Goal: Find specific page/section

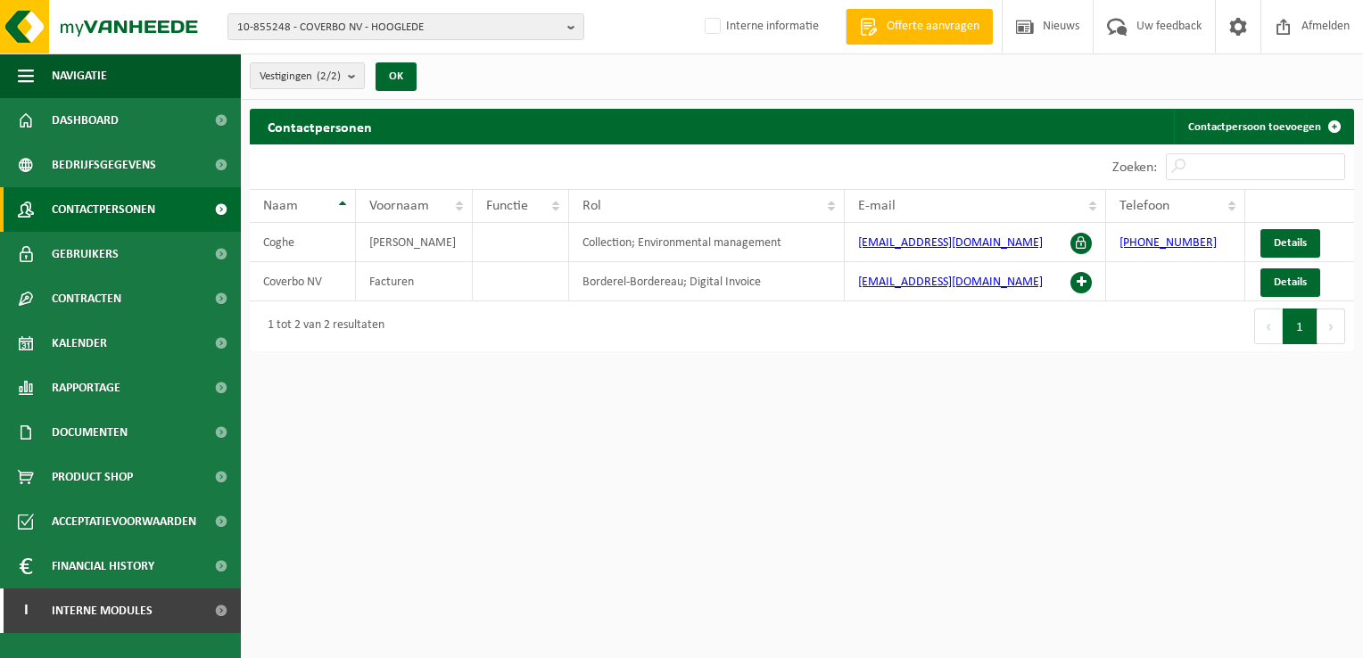
drag, startPoint x: 572, startPoint y: 25, endPoint x: 524, endPoint y: 41, distance: 50.8
click at [572, 25] on b "button" at bounding box center [575, 26] width 16 height 25
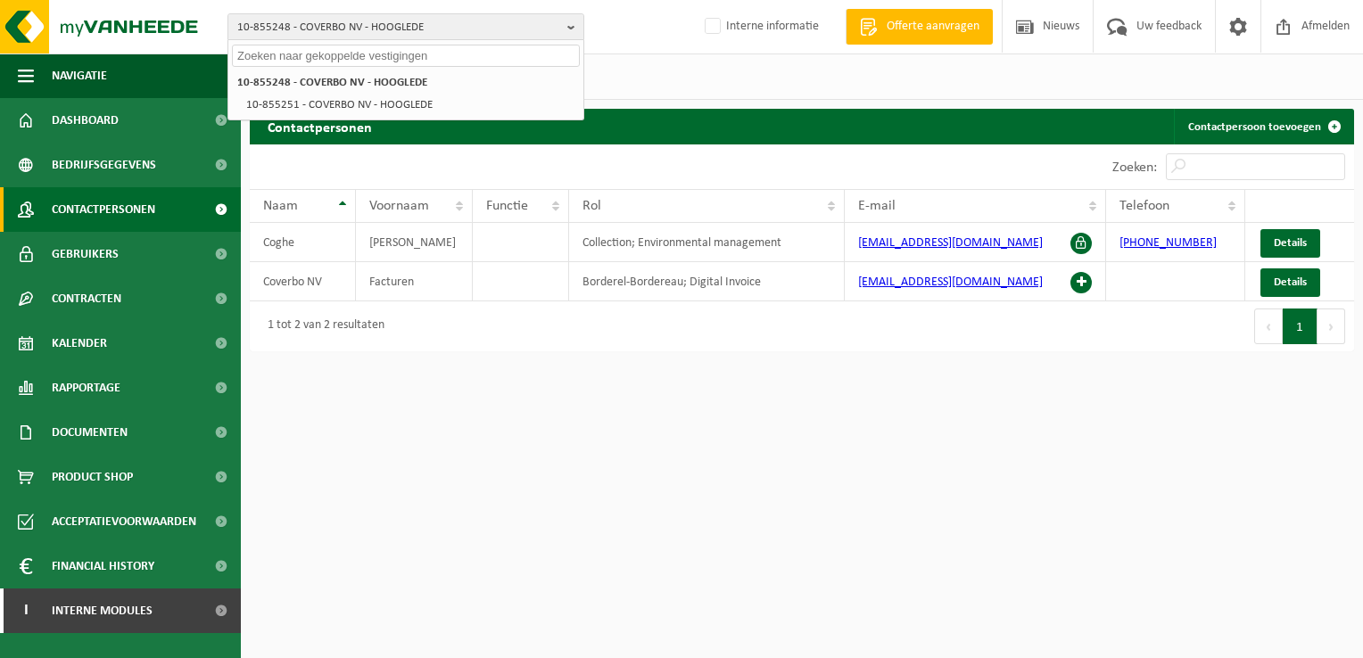
click at [392, 58] on input "text" at bounding box center [406, 56] width 348 height 22
paste input "10-099497"
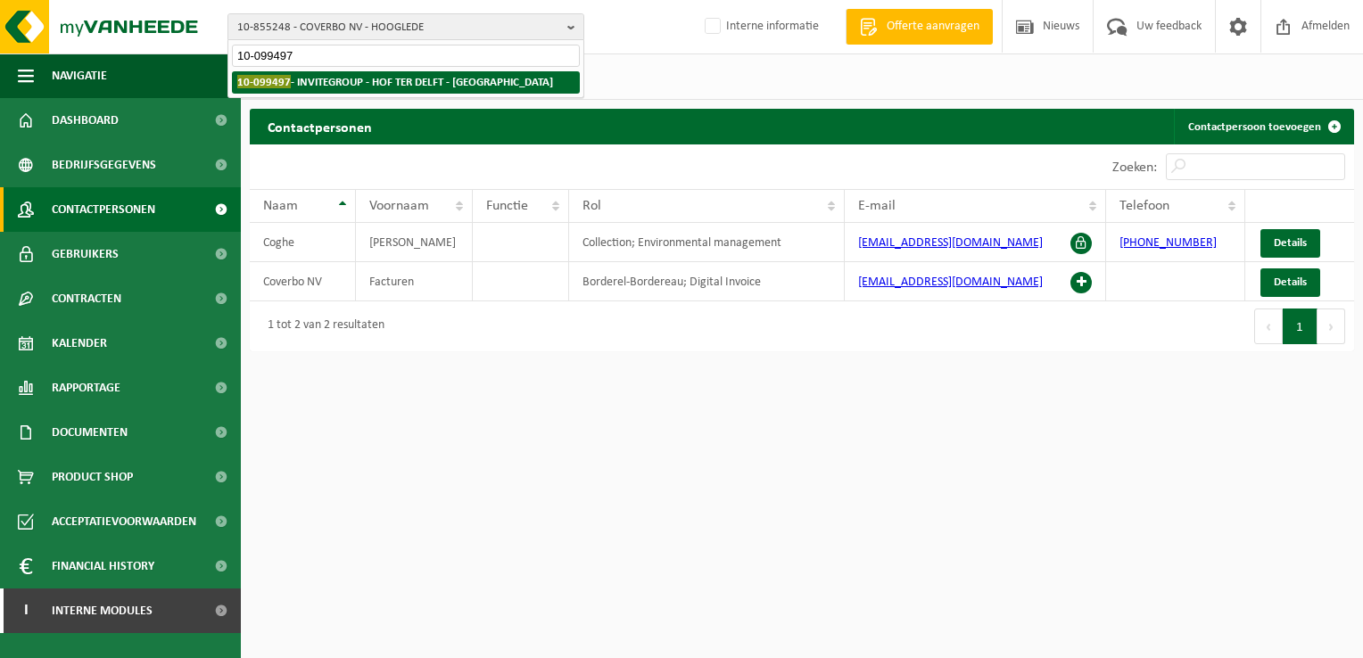
type input "10-099497"
click at [403, 79] on strong "10-099497 - INVITEGROUP - HOF TER DELFT - EKEREN" at bounding box center [395, 81] width 316 height 13
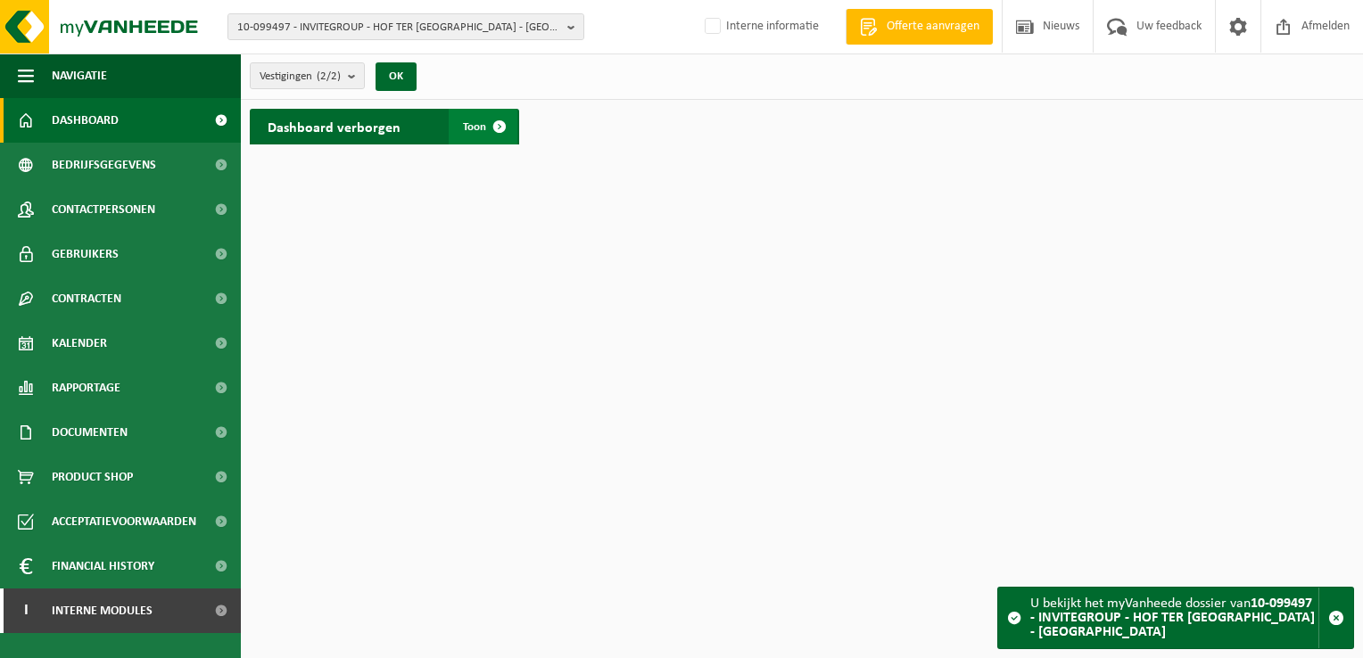
click at [500, 120] on span at bounding box center [500, 127] width 36 height 36
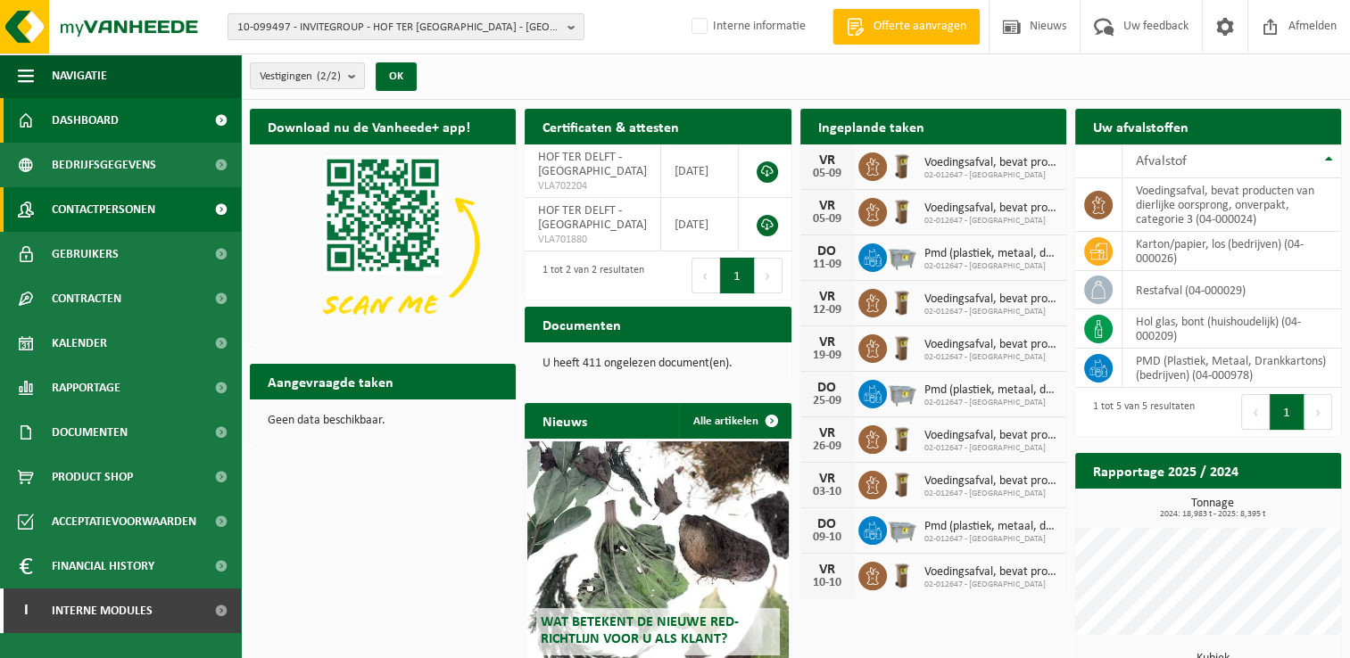
click at [112, 208] on span "Contactpersonen" at bounding box center [103, 209] width 103 height 45
